Goal: Task Accomplishment & Management: Use online tool/utility

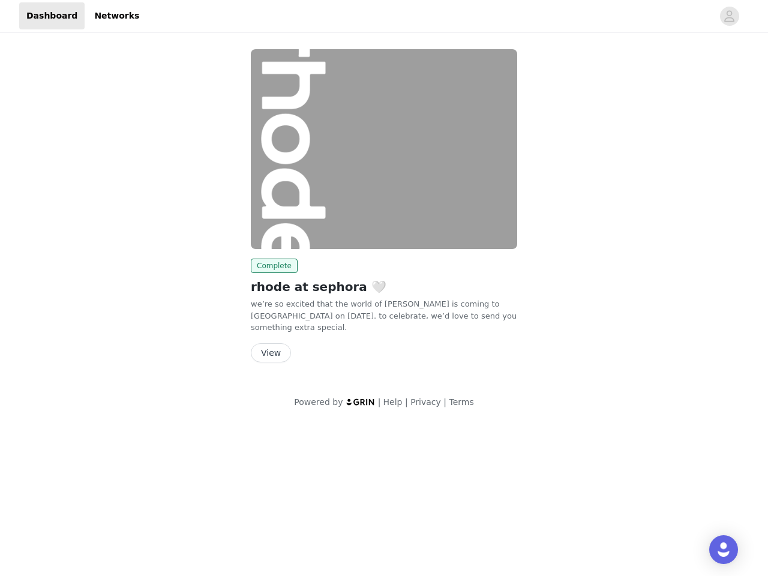
click at [384, 205] on img at bounding box center [384, 149] width 266 height 200
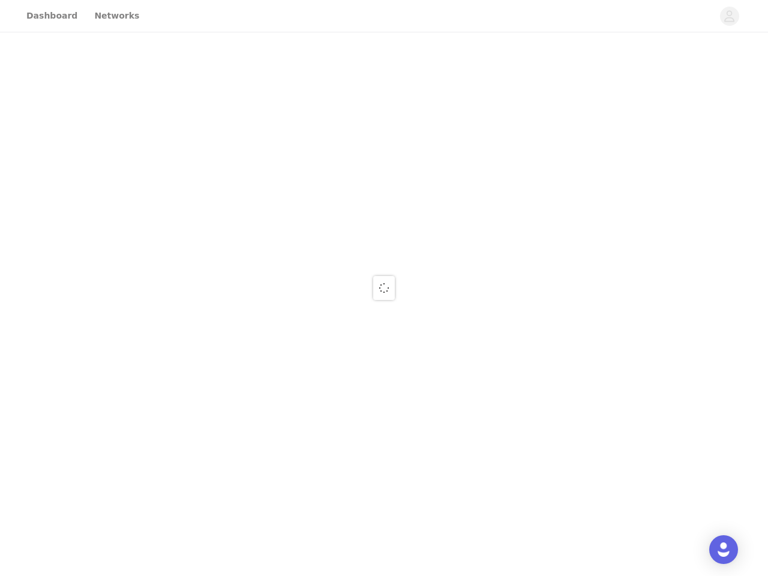
click at [730, 16] on div at bounding box center [384, 288] width 768 height 576
click at [384, 149] on div at bounding box center [384, 288] width 768 height 576
click at [272, 266] on div at bounding box center [384, 288] width 768 height 576
click at [270, 341] on div at bounding box center [384, 288] width 768 height 576
click at [724, 550] on img "Open Intercom Messenger" at bounding box center [723, 549] width 14 height 14
